Goal: Task Accomplishment & Management: Complete application form

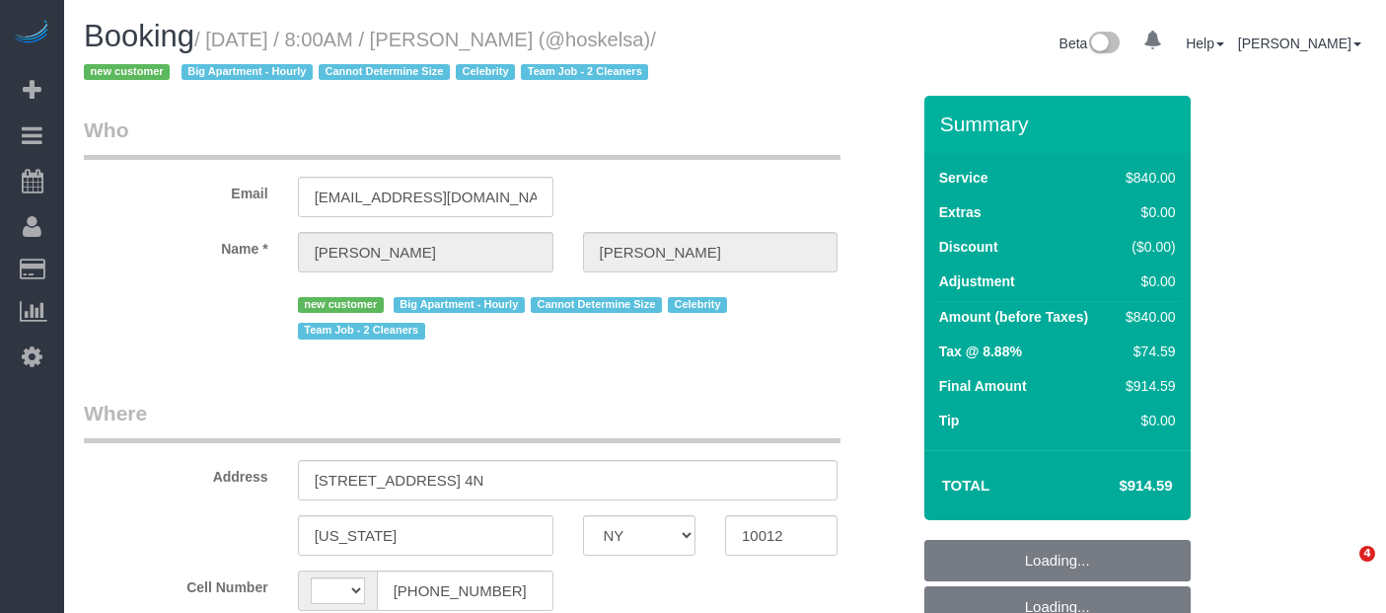
select select "NY"
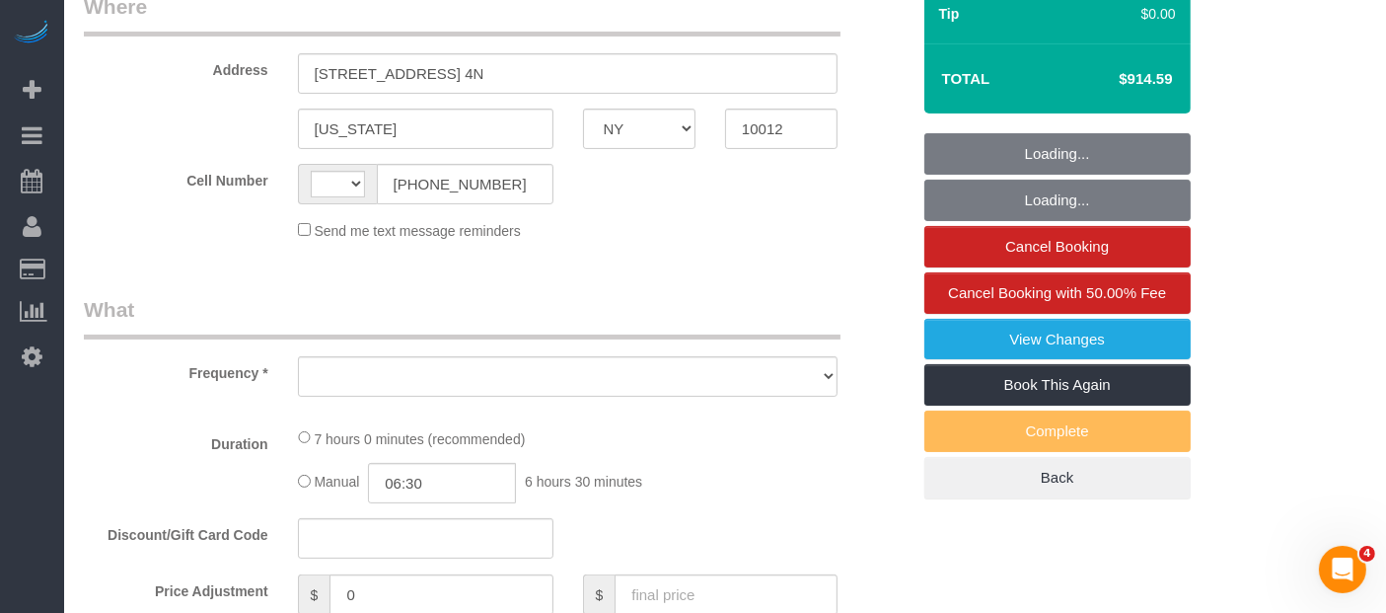
scroll to position [438, 0]
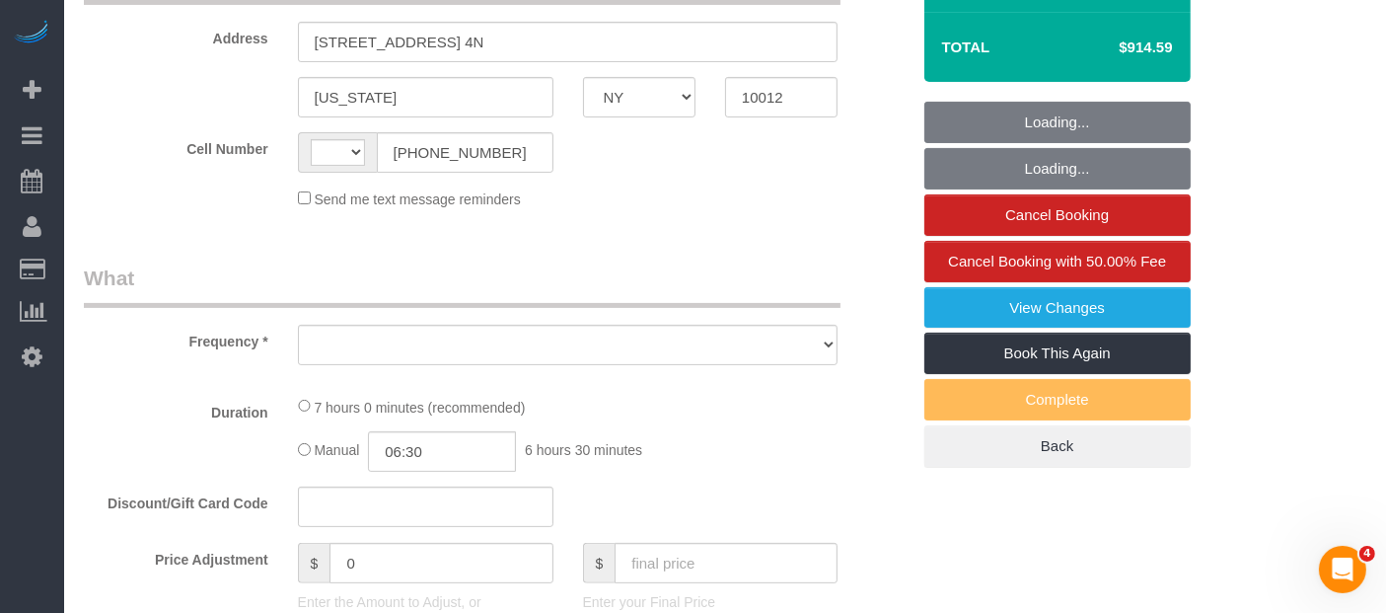
select select "string:[GEOGRAPHIC_DATA]"
select select "2"
select select "420"
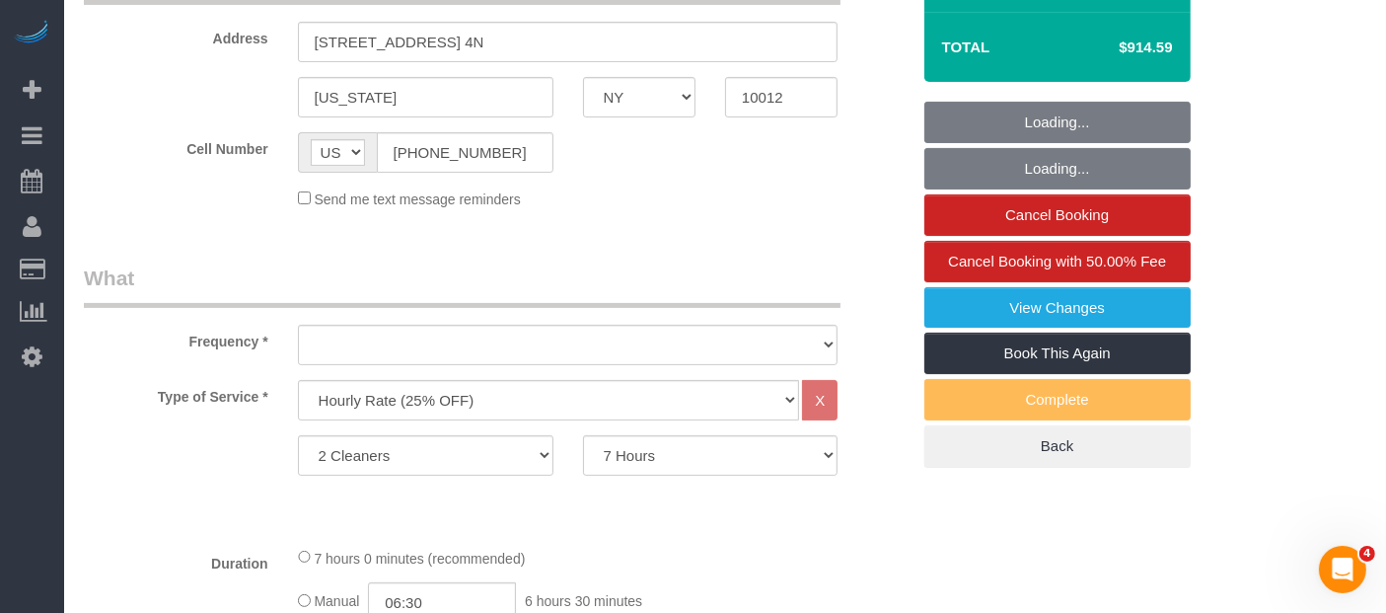
scroll to position [0, 0]
select select "string:stripe-pm_1S57QH4VGloSiKo71V2iCoVP"
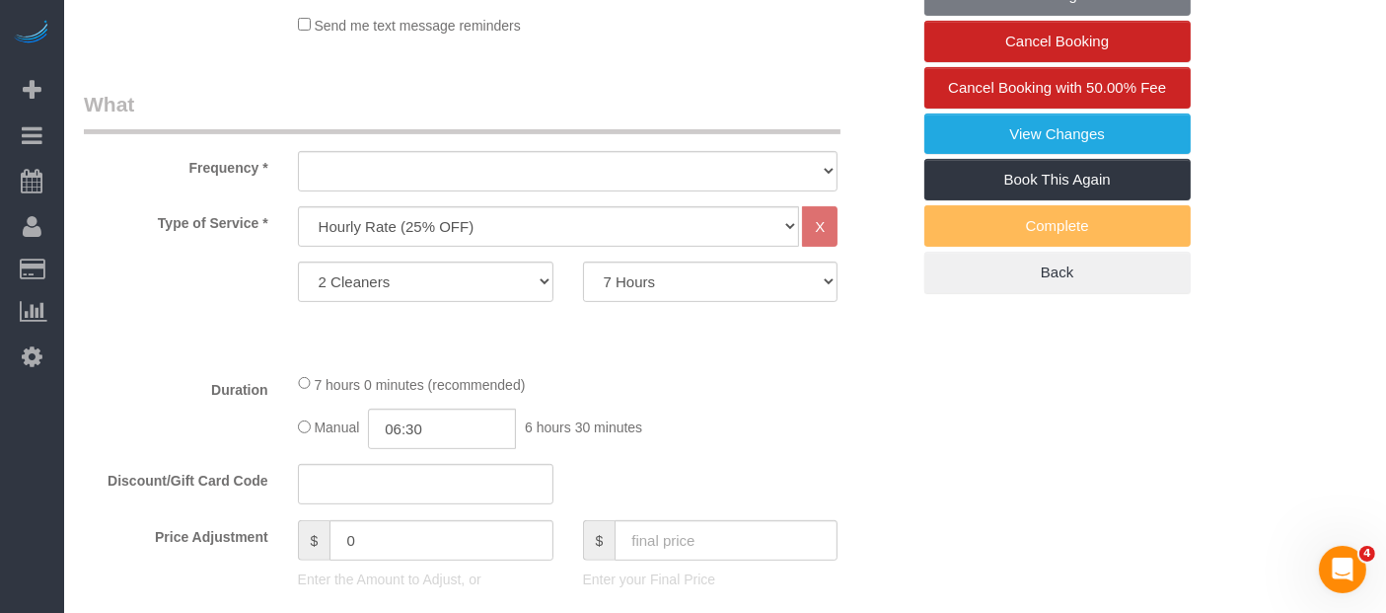
select select "object:928"
select select "number:89"
select select "number:72"
select select "number:15"
select select "number:5"
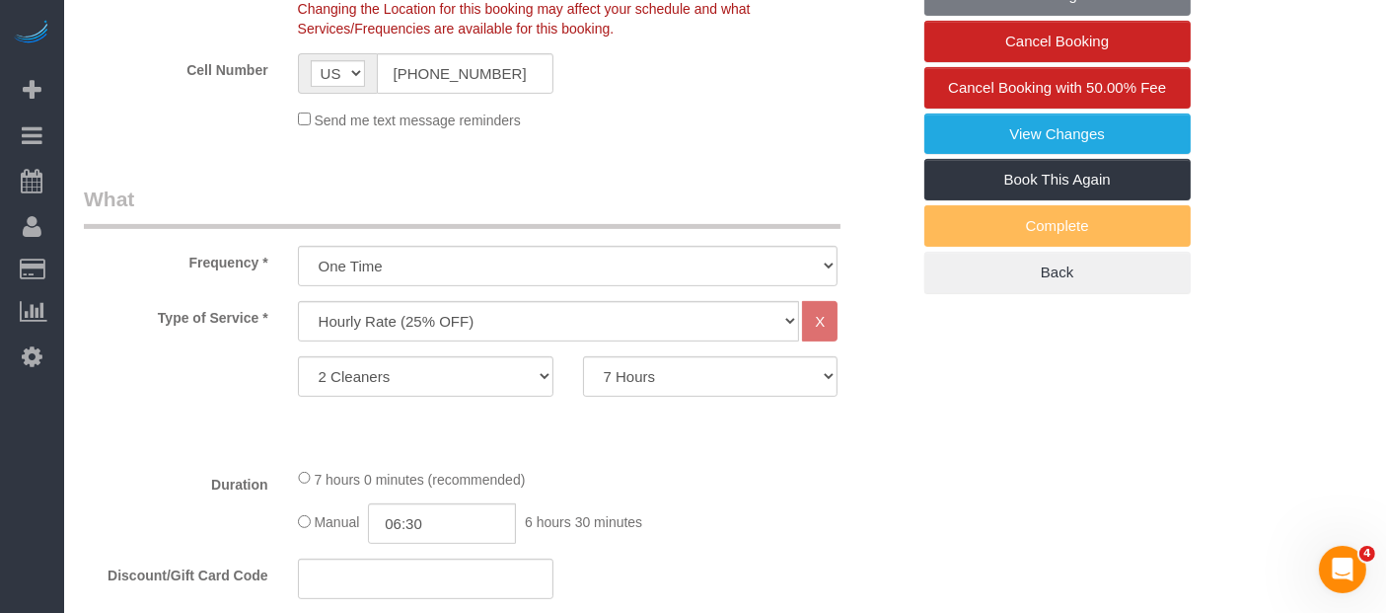
select select "object:1082"
select select "spot1"
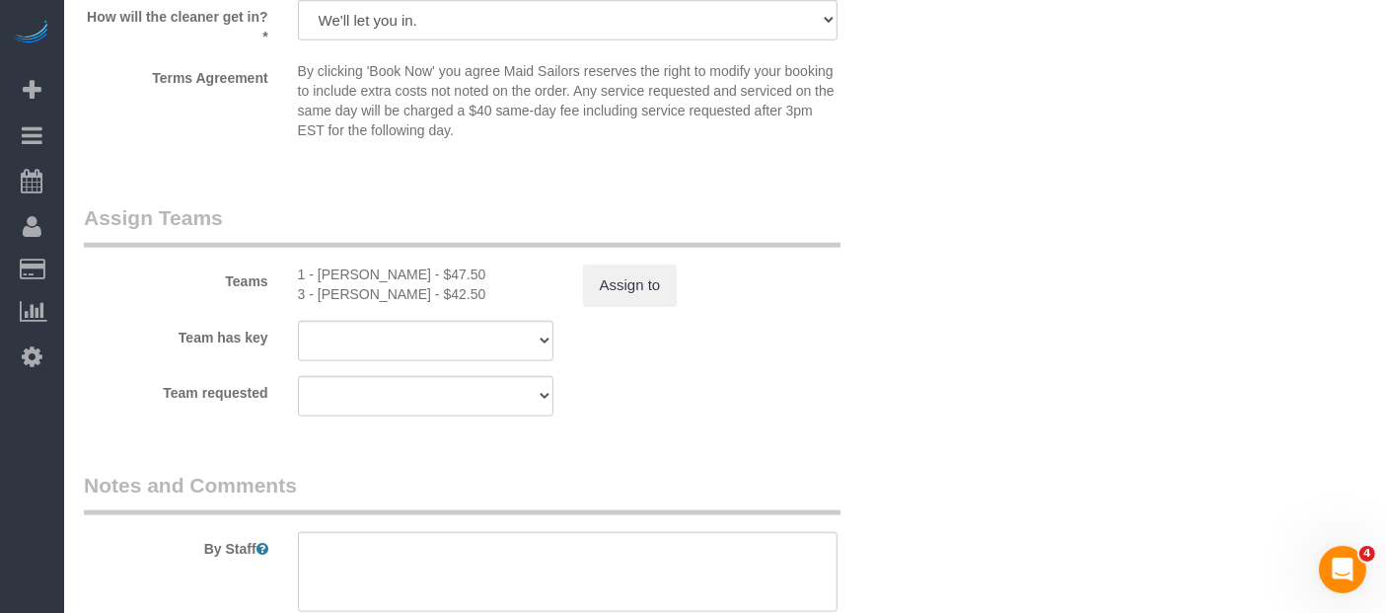
scroll to position [2083, 0]
